Goal: Transaction & Acquisition: Purchase product/service

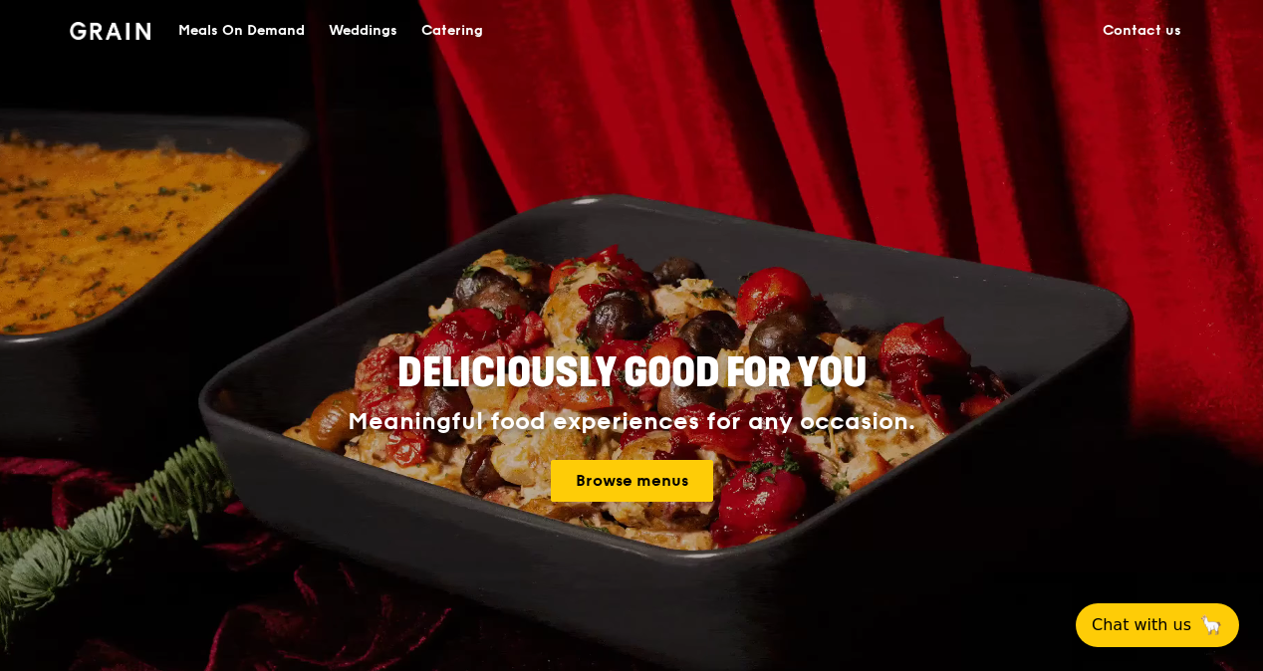
click at [252, 24] on div "Meals On Demand" at bounding box center [241, 31] width 126 height 60
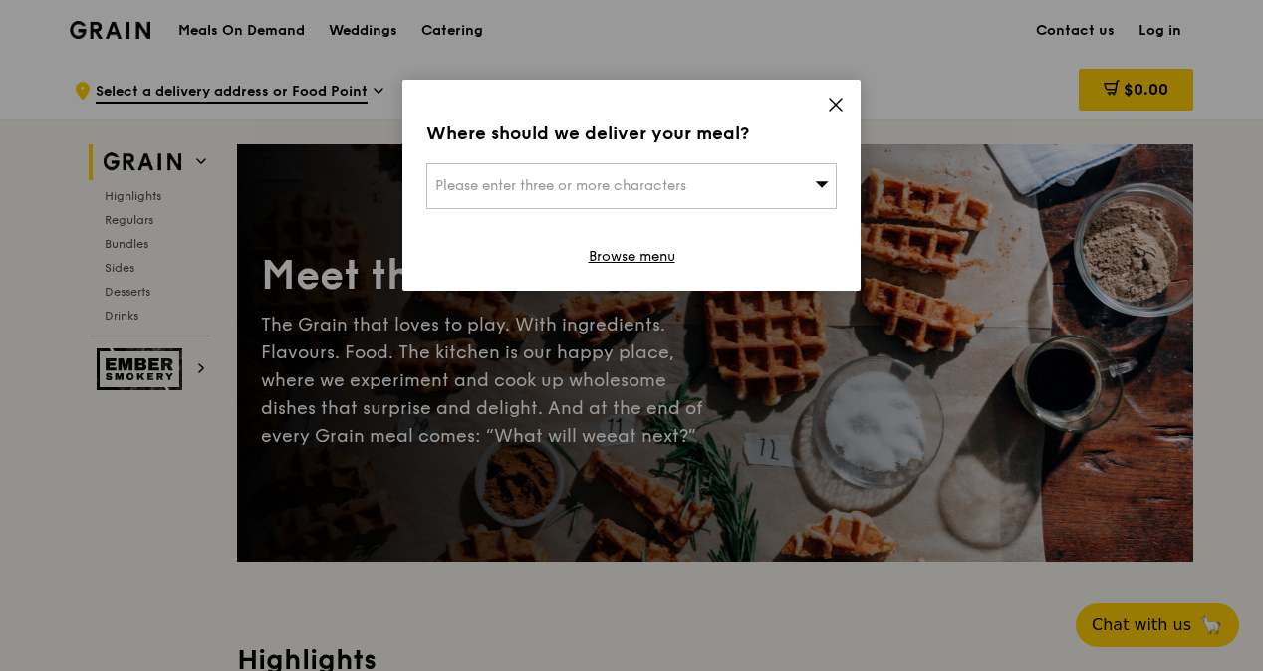
click at [738, 176] on div "Please enter three or more characters" at bounding box center [631, 186] width 410 height 46
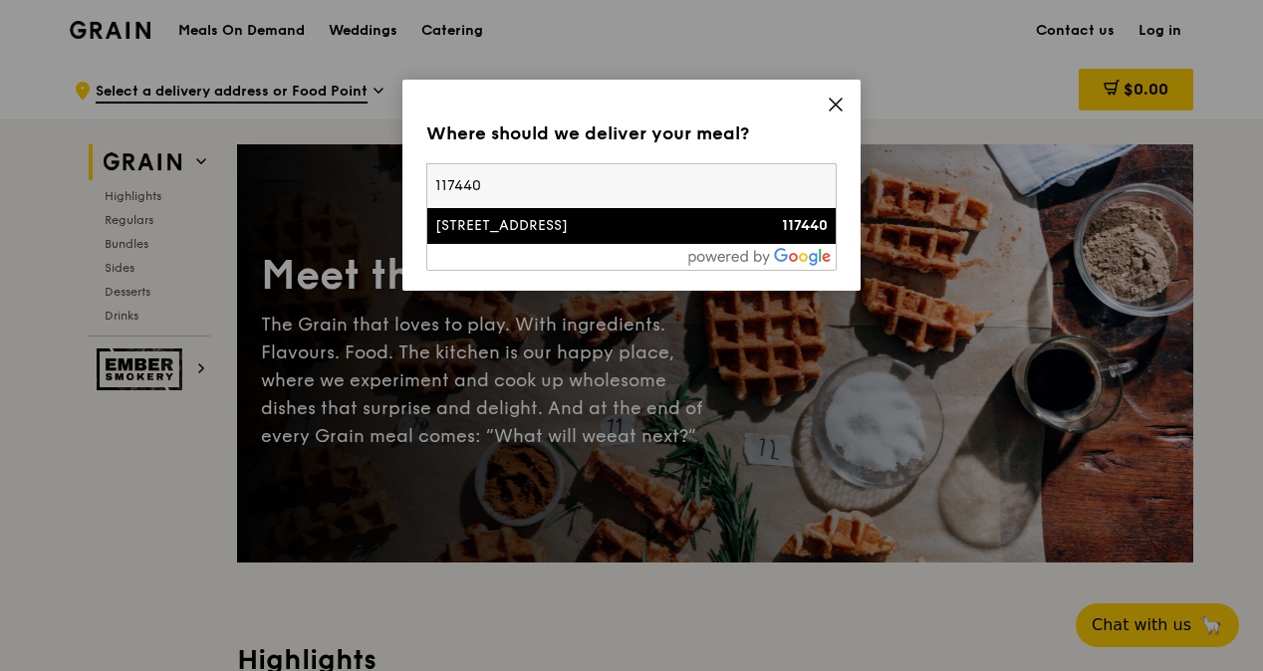
type input "117440"
click at [619, 223] on div "[STREET_ADDRESS]" at bounding box center [582, 226] width 295 height 20
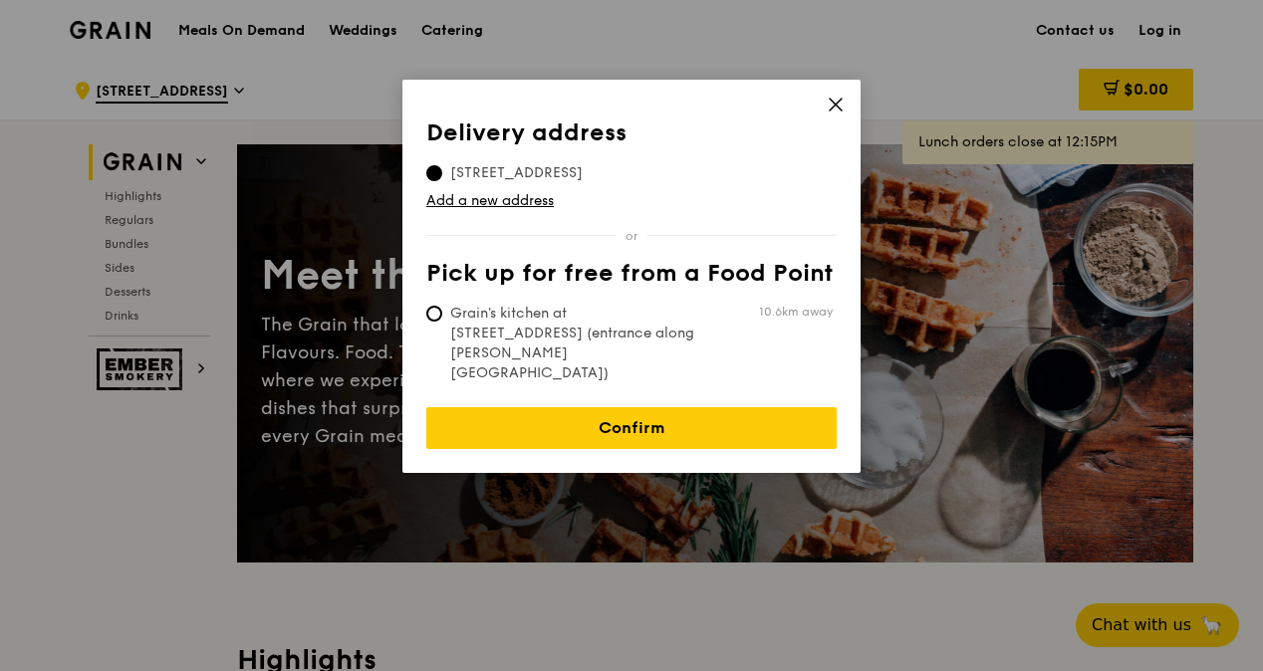
click at [596, 315] on span "Grain's kitchen at [STREET_ADDRESS] (entrance along [PERSON_NAME][GEOGRAPHIC_DA…" at bounding box center [574, 344] width 297 height 80
click at [442, 315] on input "Grain's kitchen at [STREET_ADDRESS] (entrance along [PERSON_NAME][GEOGRAPHIC_DA…" at bounding box center [434, 314] width 16 height 16
radio input "true"
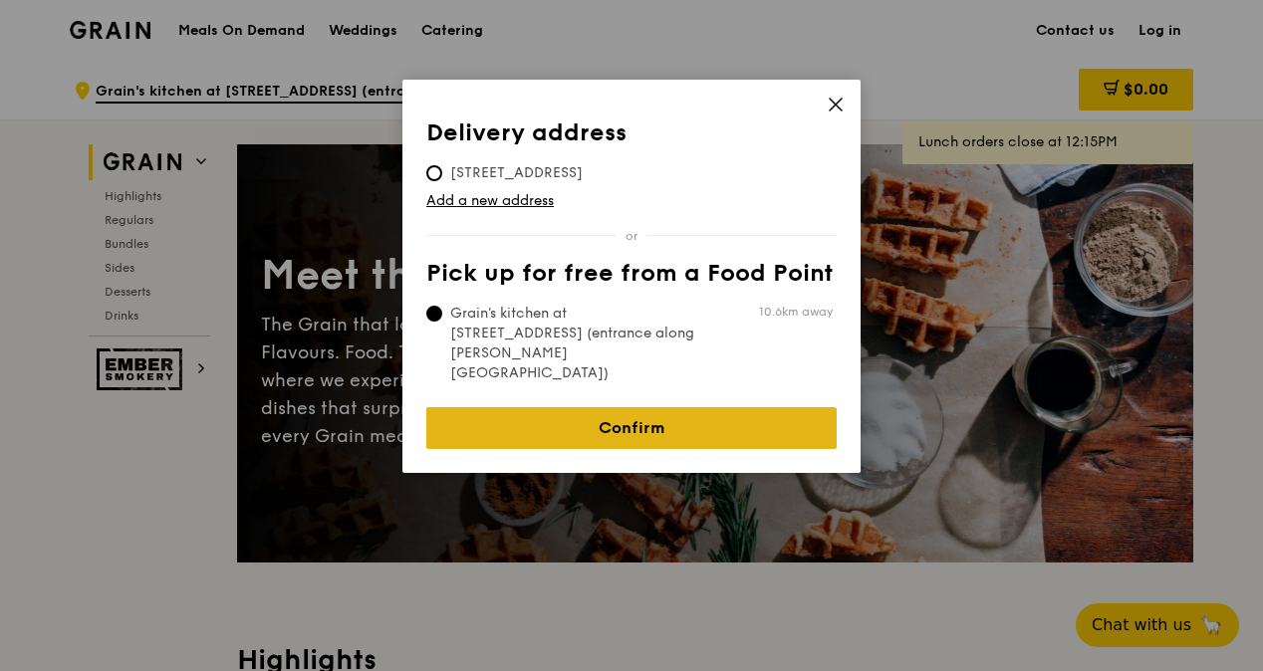
click at [618, 407] on link "Confirm" at bounding box center [631, 428] width 410 height 42
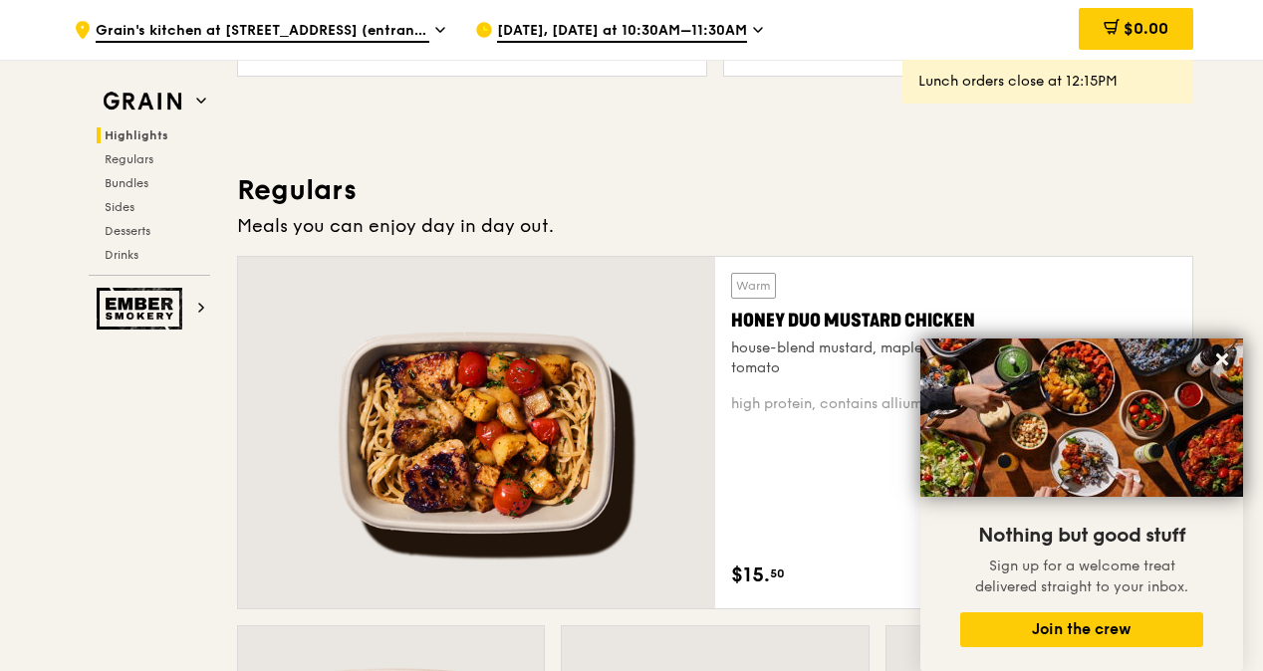
scroll to position [1296, 0]
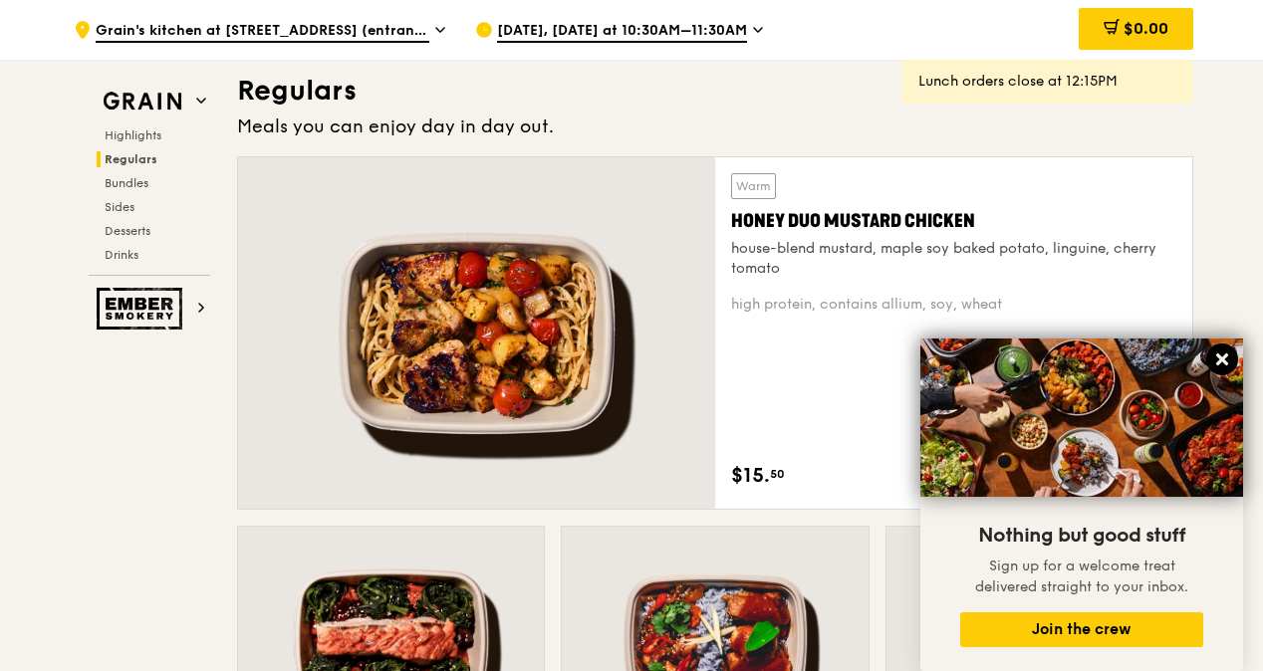
click at [1227, 361] on icon at bounding box center [1222, 360] width 18 height 18
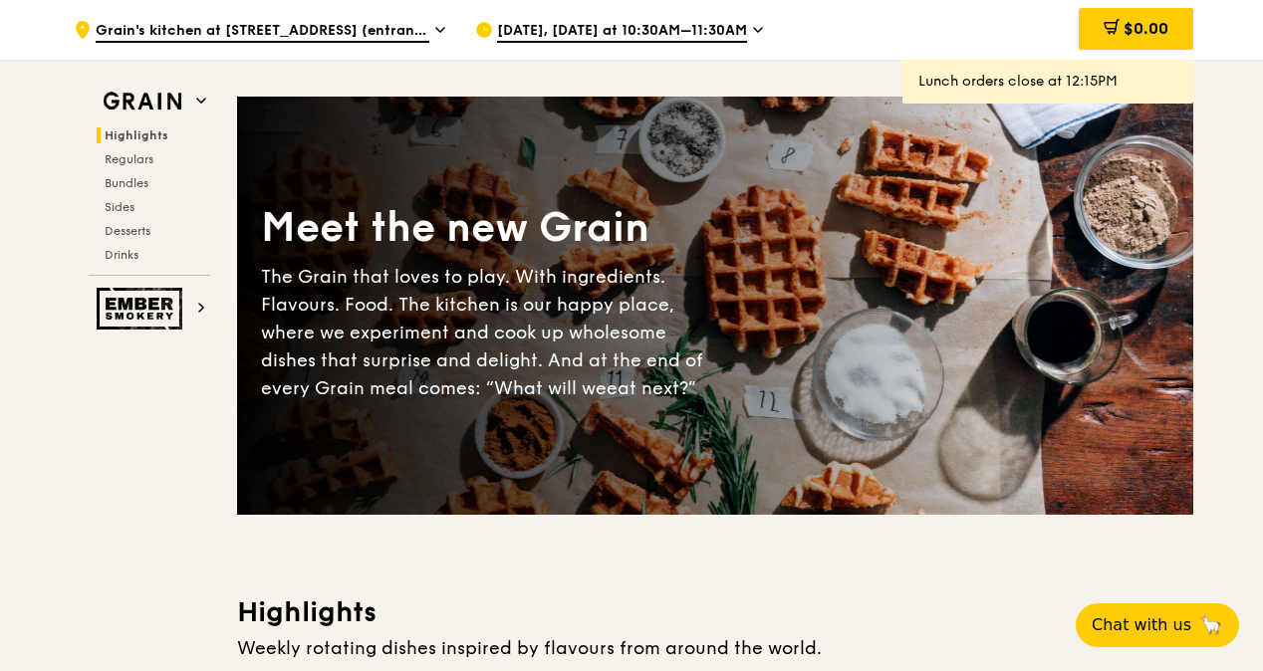
scroll to position [0, 0]
